Goal: Contribute content

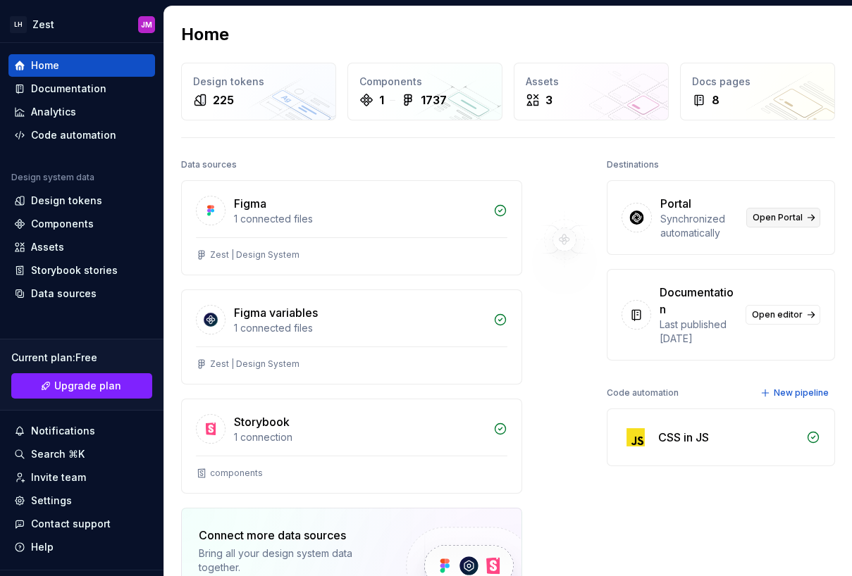
click at [792, 216] on span "Open Portal" at bounding box center [777, 217] width 50 height 11
click at [742, 103] on div "8" at bounding box center [757, 100] width 131 height 17
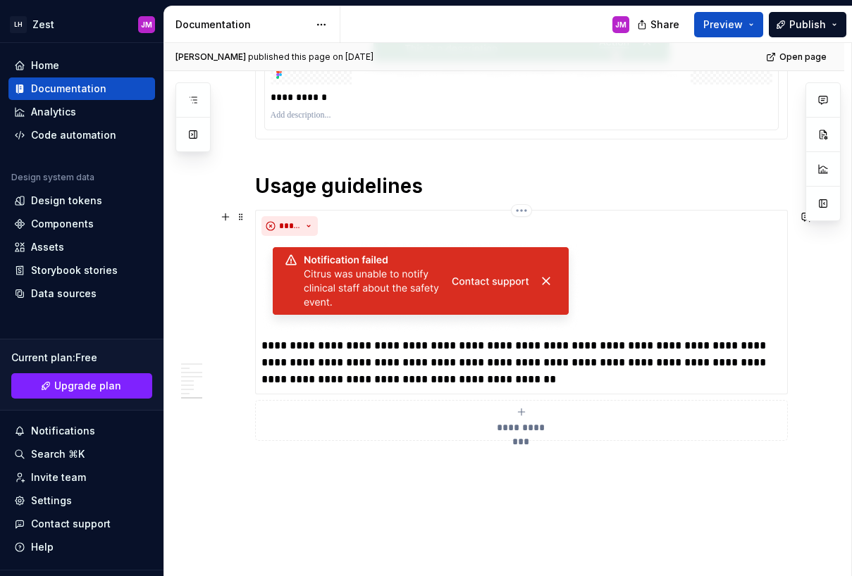
scroll to position [2012, 0]
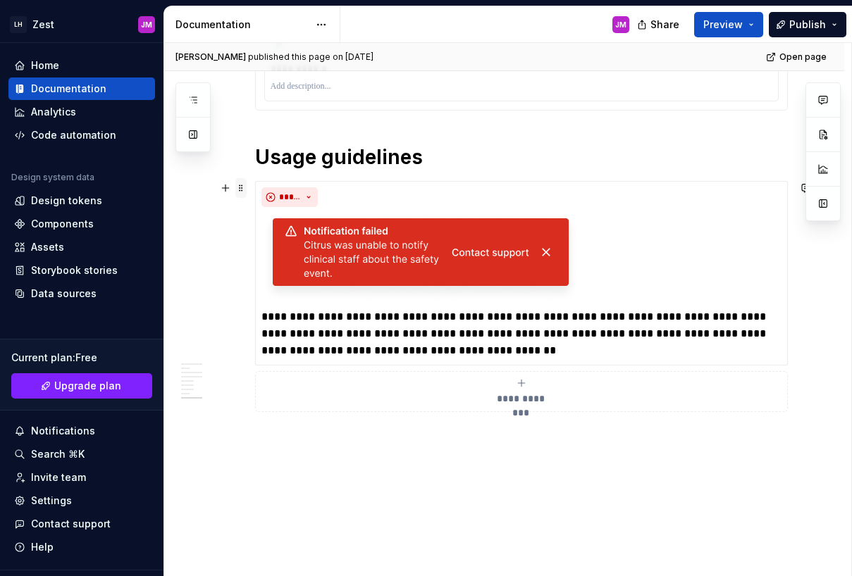
click at [241, 192] on span at bounding box center [240, 188] width 11 height 20
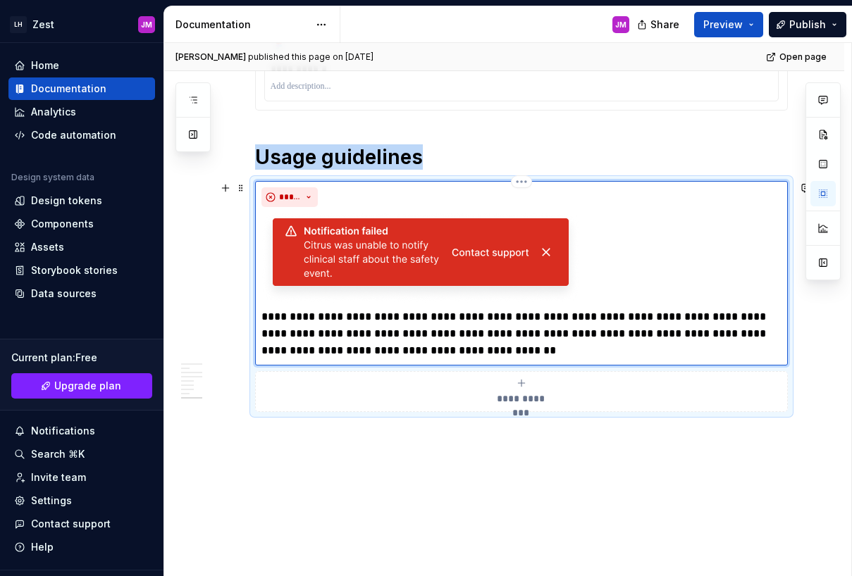
click at [466, 259] on img at bounding box center [420, 258] width 318 height 90
click at [530, 180] on html "LH Zest JM Home Documentation Analytics Code automation Design system data Desi…" at bounding box center [426, 288] width 852 height 576
click at [548, 199] on div "Delete item" at bounding box center [586, 206] width 92 height 14
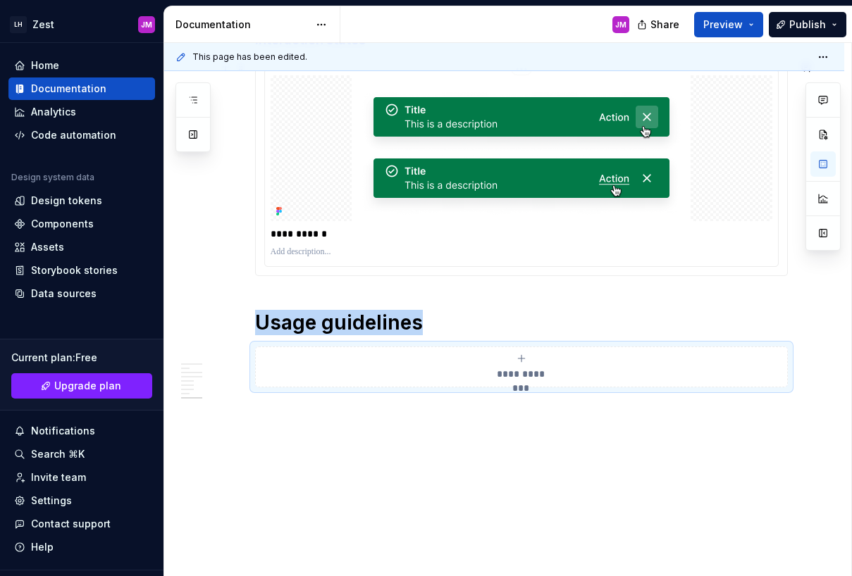
scroll to position [1846, 0]
click at [803, 25] on span "Publish" at bounding box center [807, 25] width 37 height 14
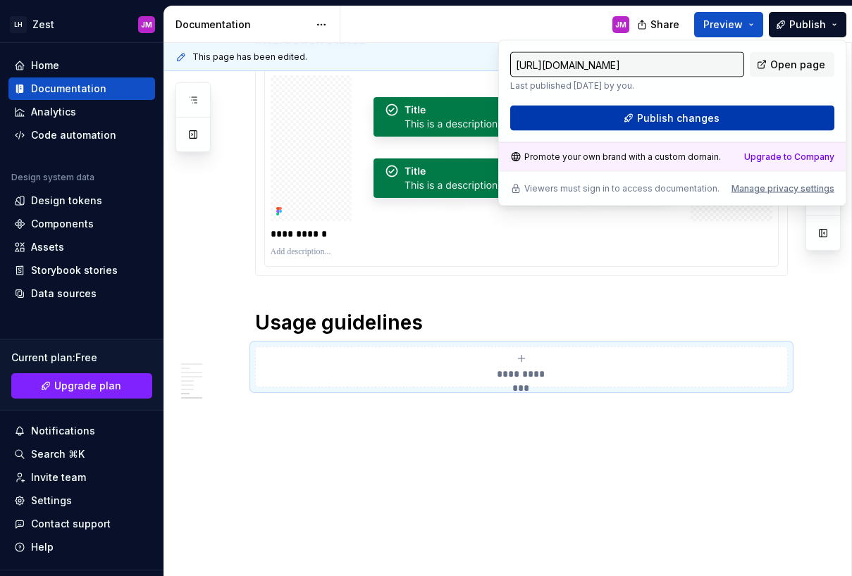
click at [691, 119] on span "Publish changes" at bounding box center [678, 118] width 82 height 14
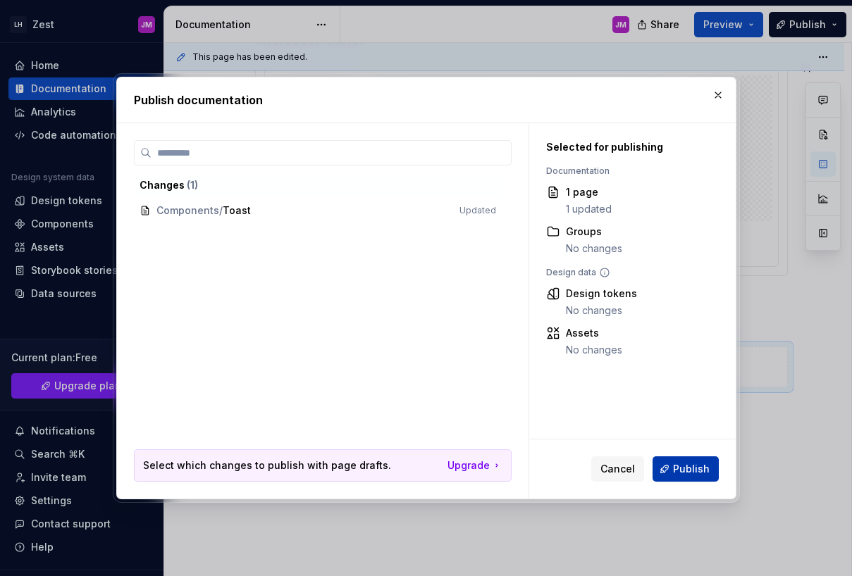
click at [675, 471] on span "Publish" at bounding box center [691, 469] width 37 height 14
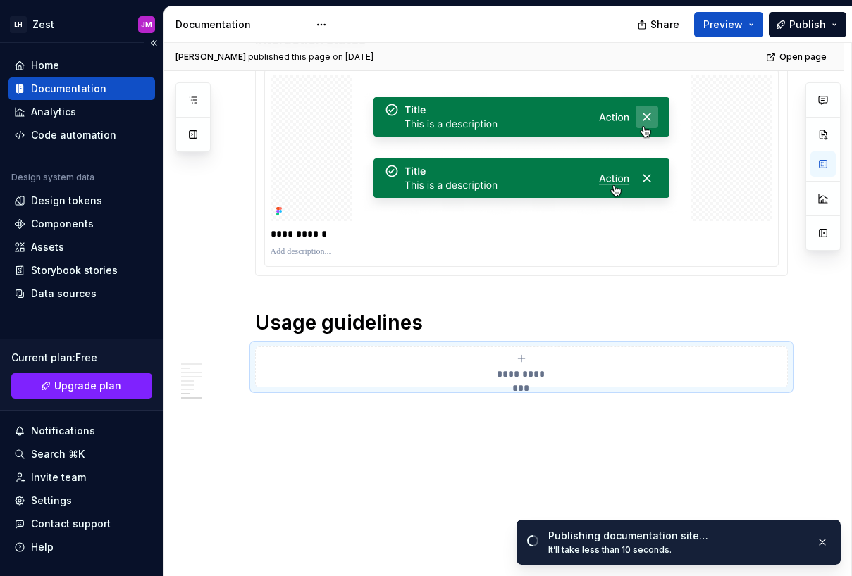
type textarea "*"
